Goal: Find specific page/section: Find specific page/section

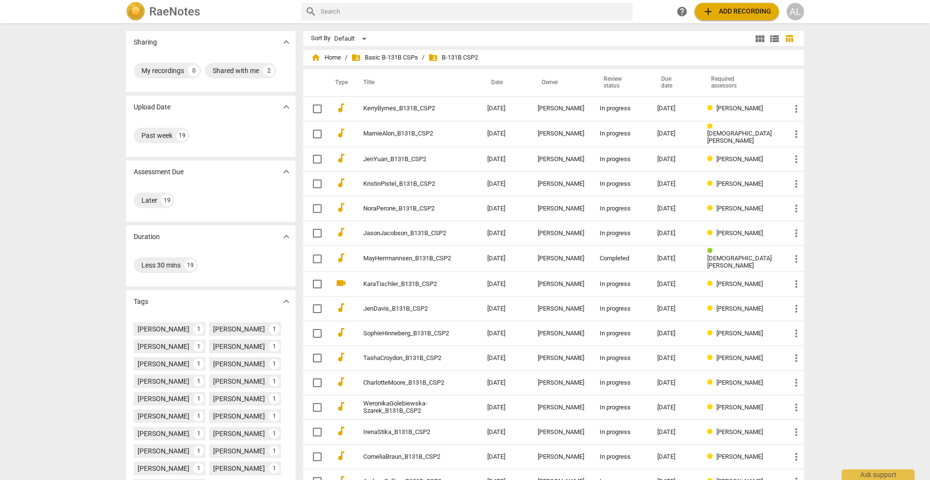
click at [453, 60] on span "folder_shared B-131B CSP2" at bounding box center [453, 58] width 50 height 10
click at [406, 55] on span "folder_shared Basic B-131B CSPs" at bounding box center [384, 58] width 67 height 10
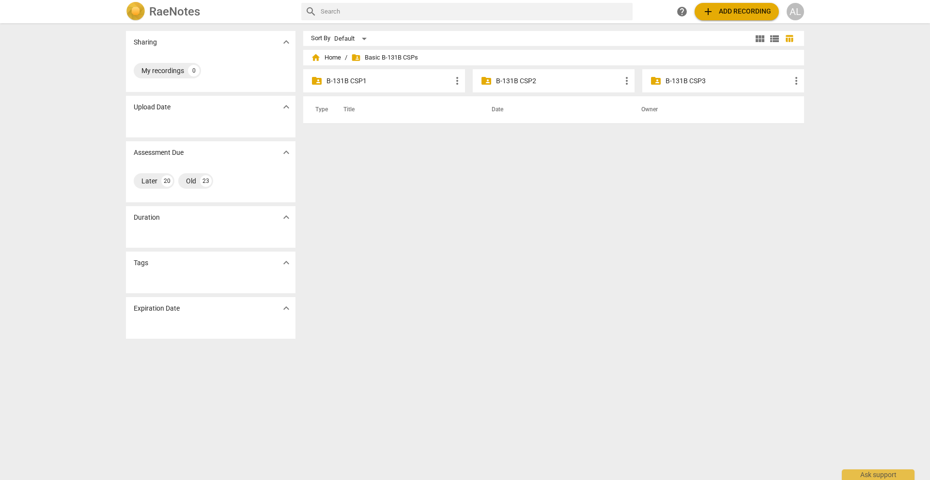
click at [606, 82] on p "B-131B CSP2" at bounding box center [558, 81] width 125 height 10
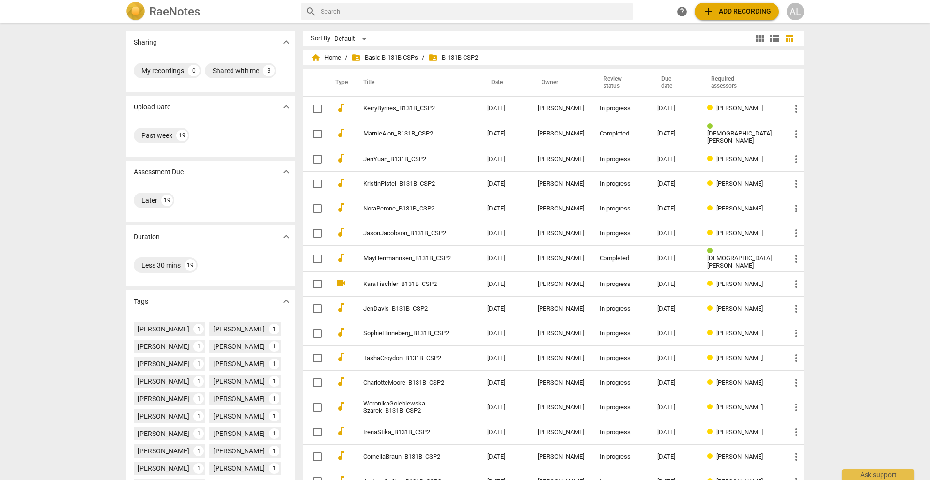
scroll to position [95, 0]
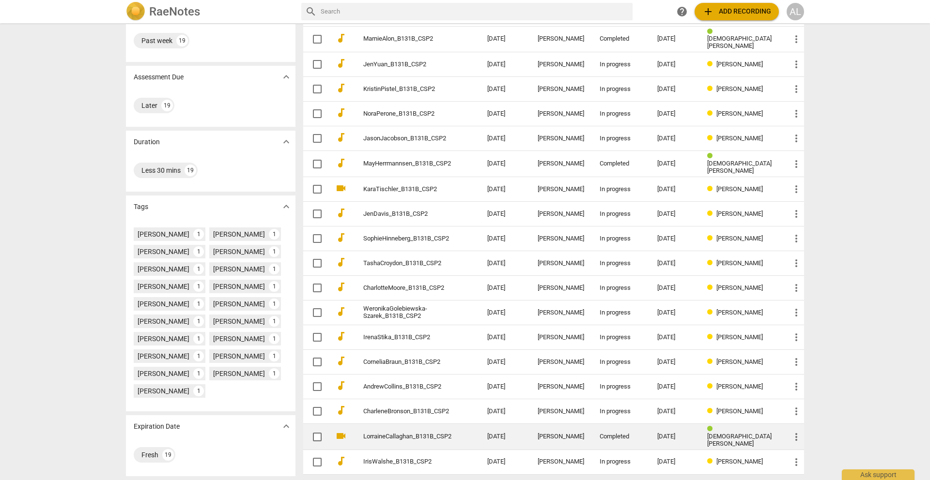
click at [406, 433] on link "LorraineCallaghan_B131B_CSP2" at bounding box center [407, 436] width 89 height 7
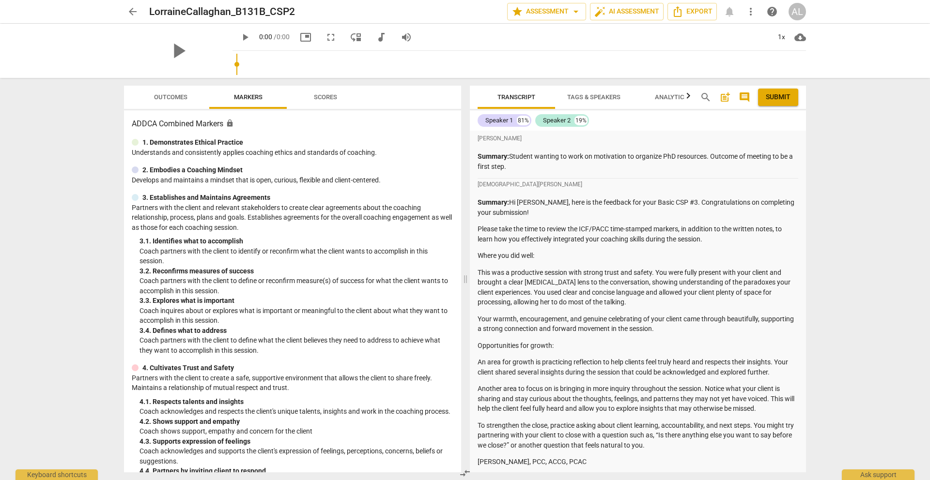
click at [175, 97] on span "Outcomes" at bounding box center [170, 96] width 33 height 7
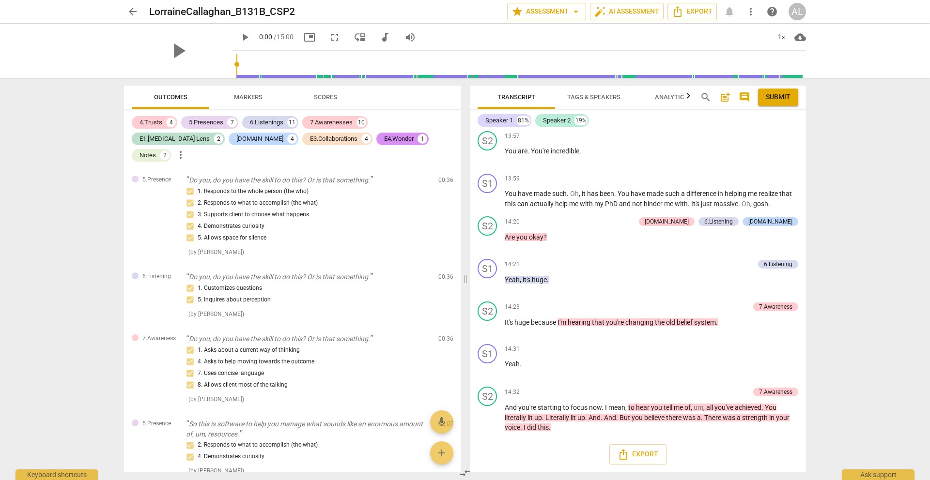
scroll to position [2774, 0]
click at [131, 10] on span "arrow_back" at bounding box center [133, 12] width 12 height 12
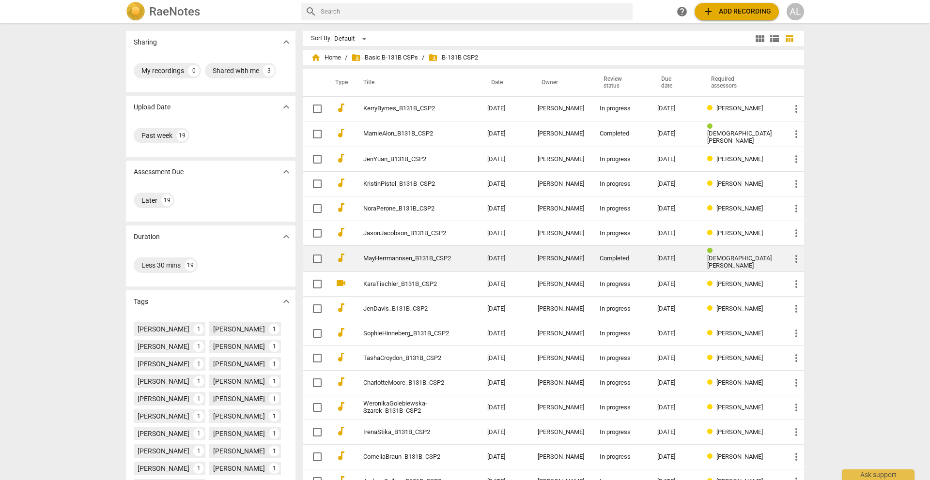
click at [428, 255] on link "MayHerrmannsen_B131B_CSP2" at bounding box center [407, 258] width 89 height 7
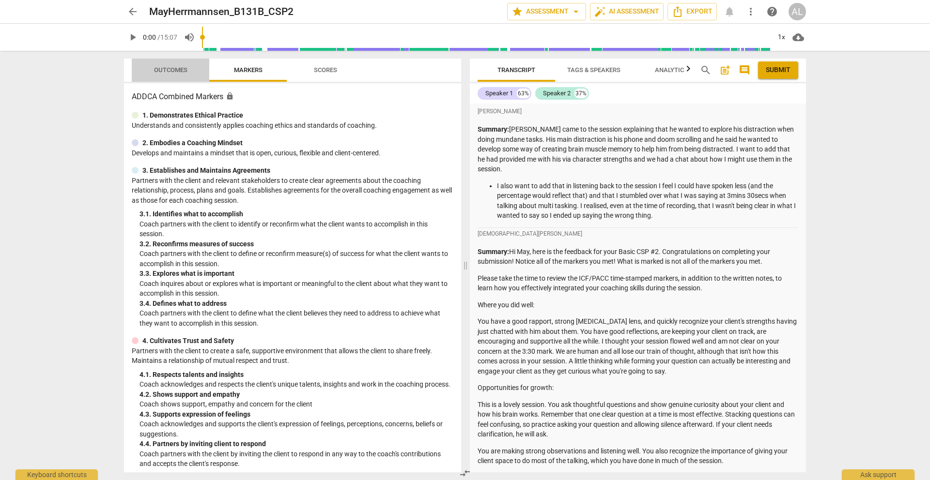
click at [164, 71] on span "Outcomes" at bounding box center [170, 69] width 33 height 7
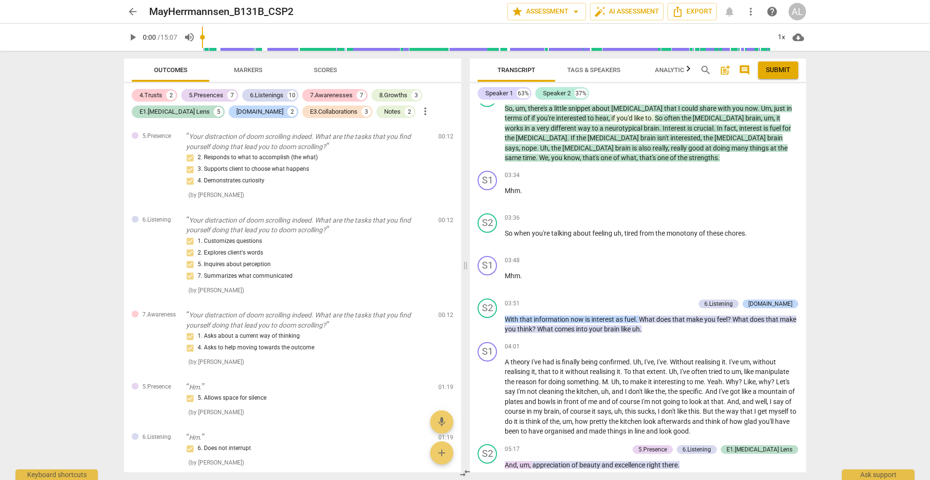
scroll to position [1088, 0]
click at [132, 11] on span "arrow_back" at bounding box center [133, 12] width 12 height 12
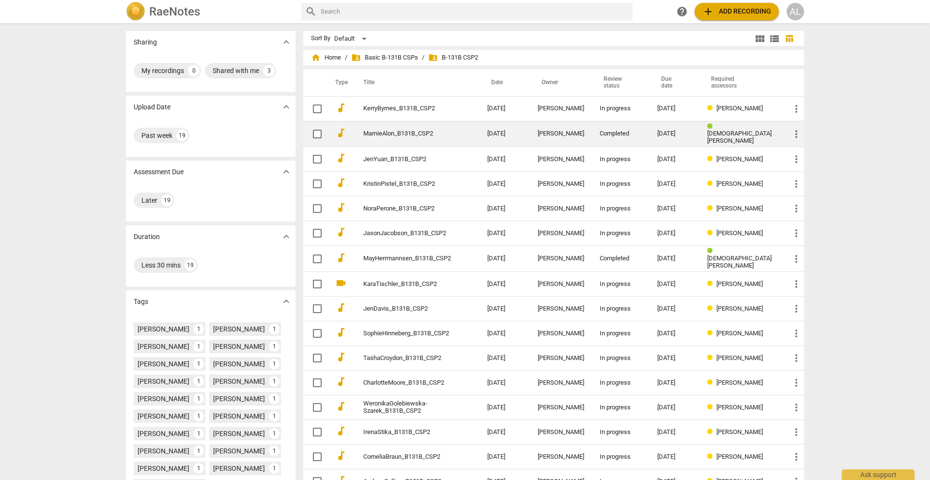
click at [393, 132] on link "MarnieAlon_B131B_CSP2" at bounding box center [407, 133] width 89 height 7
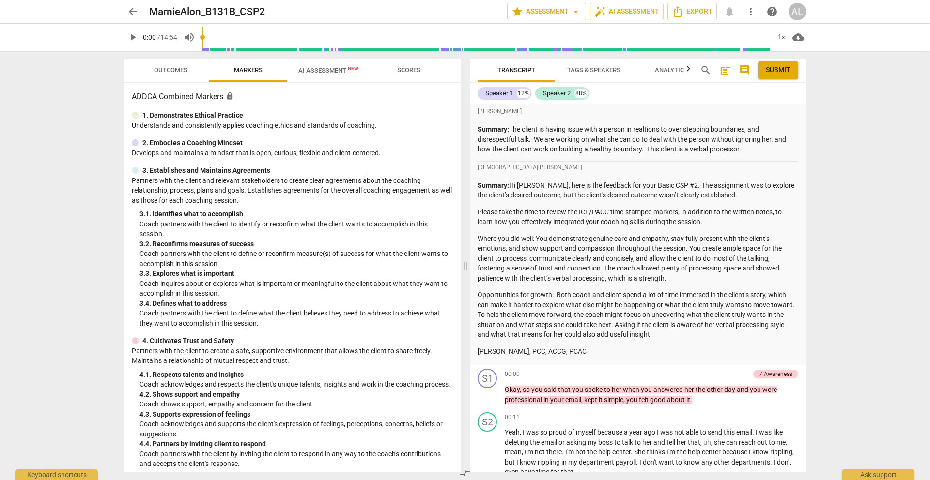
click at [168, 72] on span "Outcomes" at bounding box center [170, 69] width 33 height 7
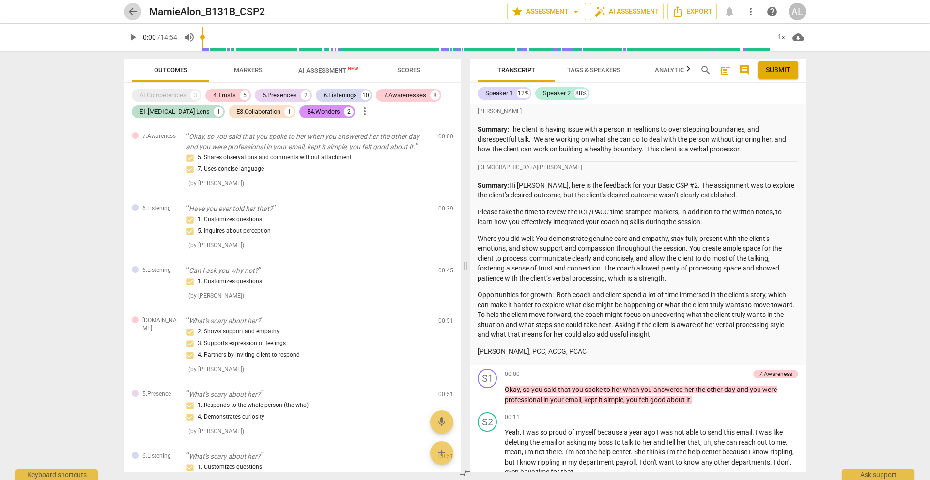
click at [131, 11] on span "arrow_back" at bounding box center [133, 12] width 12 height 12
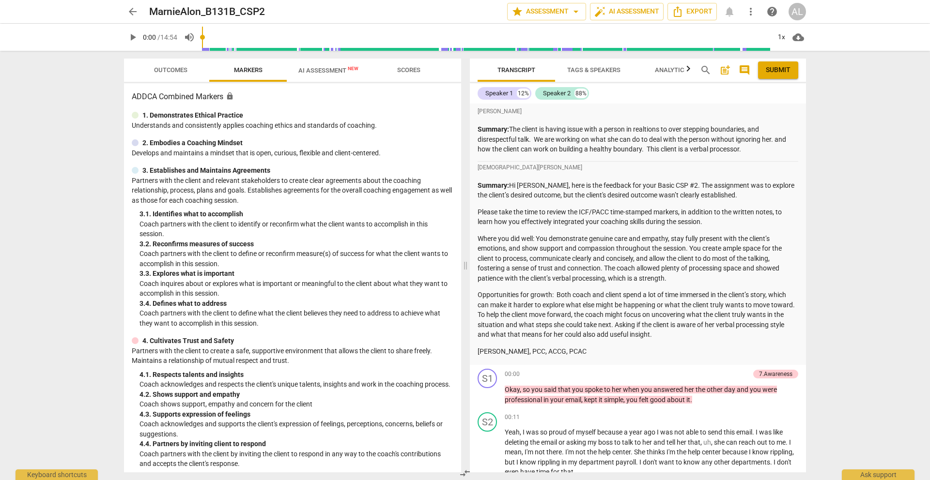
click at [132, 14] on span "arrow_back" at bounding box center [133, 12] width 12 height 12
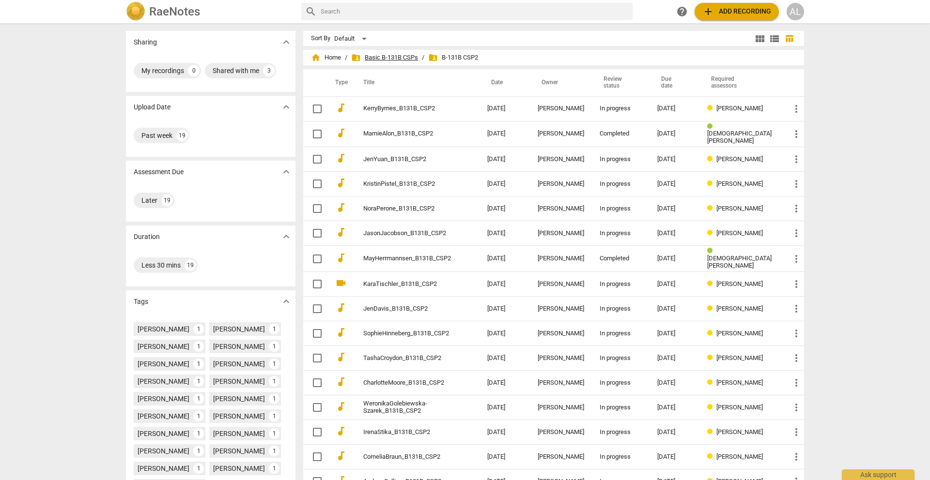
click at [361, 57] on span "folder_shared Basic B-131B CSPs" at bounding box center [384, 58] width 67 height 10
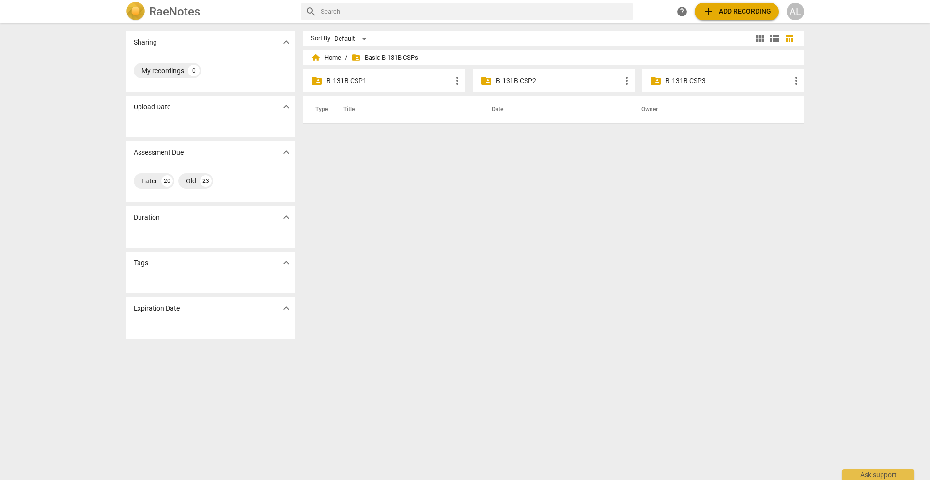
click at [358, 81] on p "B-131B CSP1" at bounding box center [388, 81] width 125 height 10
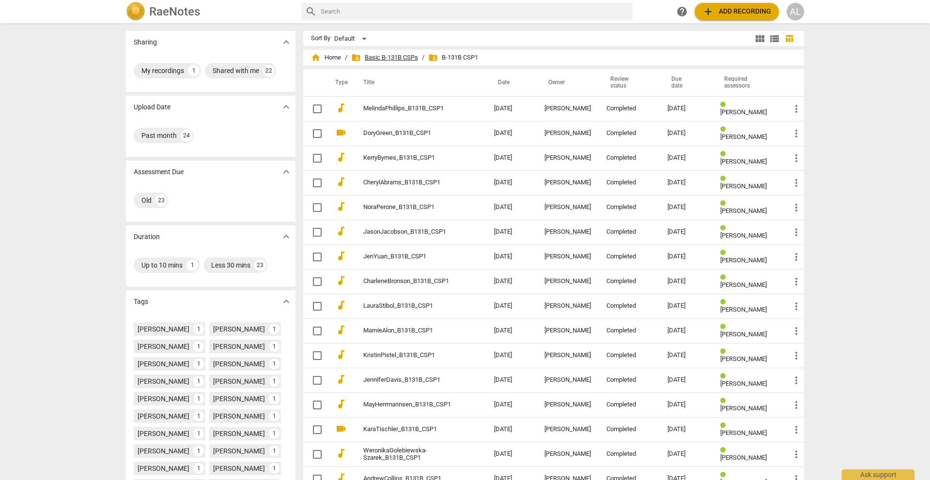
click at [407, 57] on span "folder_shared Basic B-131B CSPs" at bounding box center [384, 58] width 67 height 10
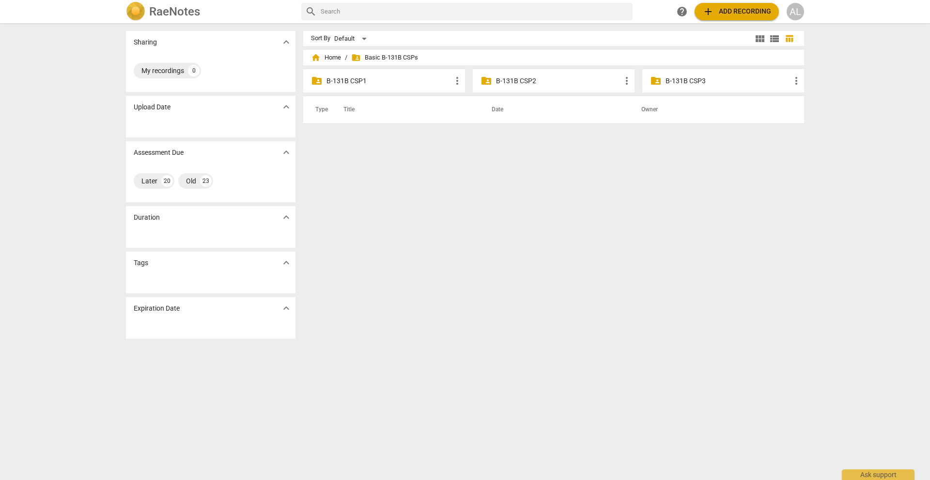
click at [528, 83] on p "B-131B CSP2" at bounding box center [558, 81] width 125 height 10
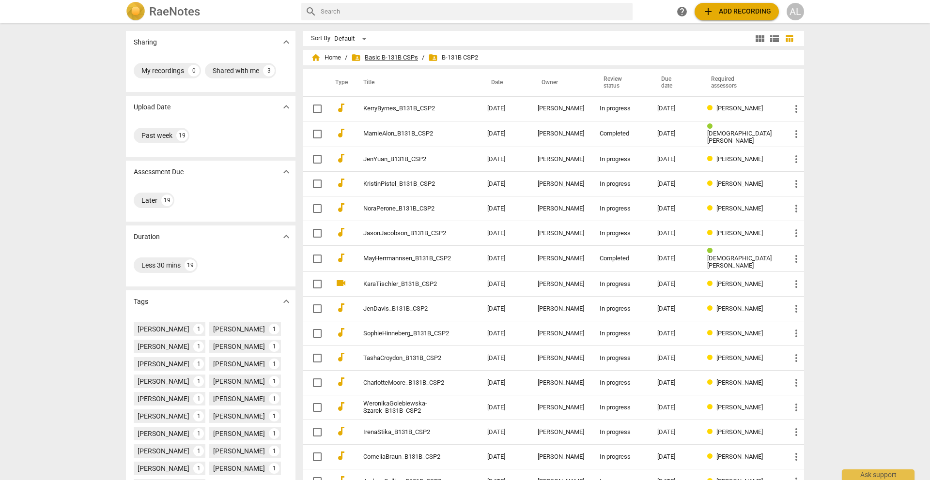
click at [399, 61] on span "folder_shared Basic B-131B CSPs" at bounding box center [384, 58] width 67 height 10
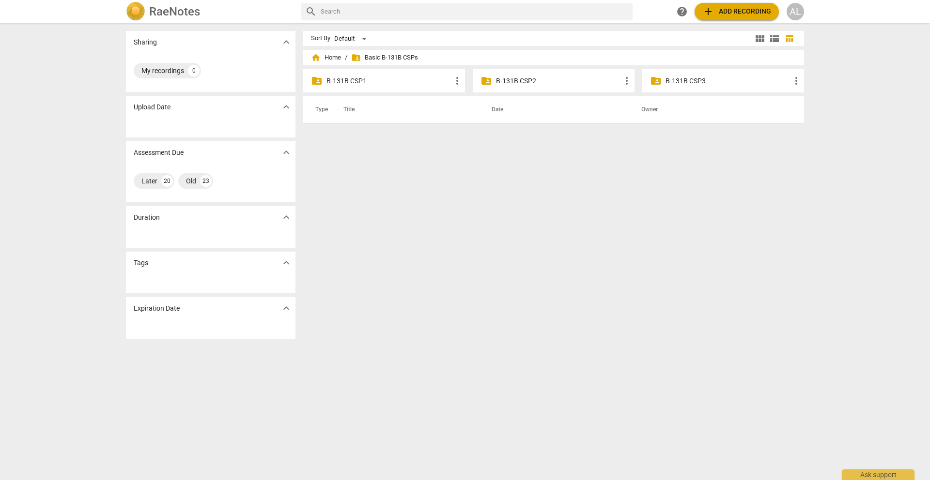
click at [352, 79] on p "B-131B CSP1" at bounding box center [388, 81] width 125 height 10
